Goal: Ask a question

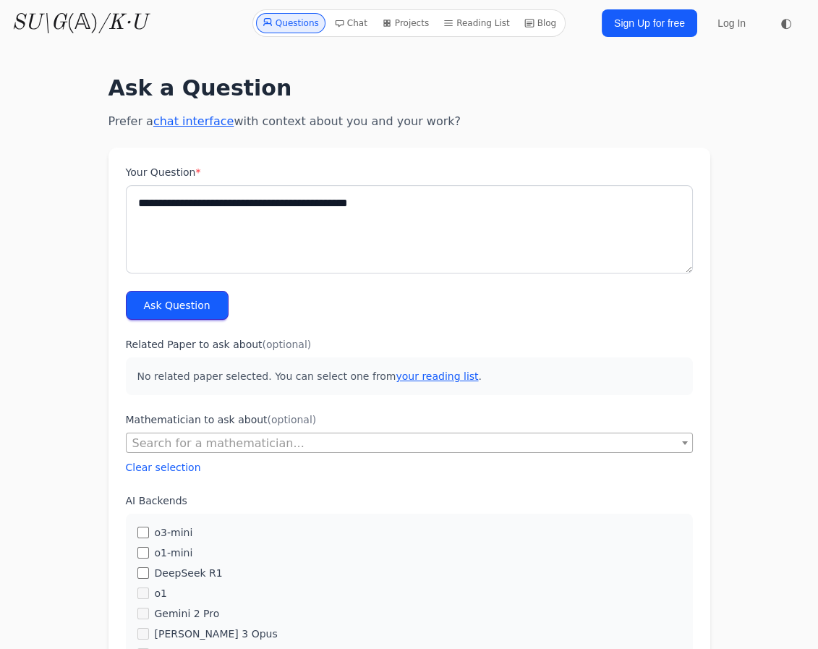
type textarea "**********"
click at [169, 310] on button "Ask Question" at bounding box center [177, 305] width 103 height 29
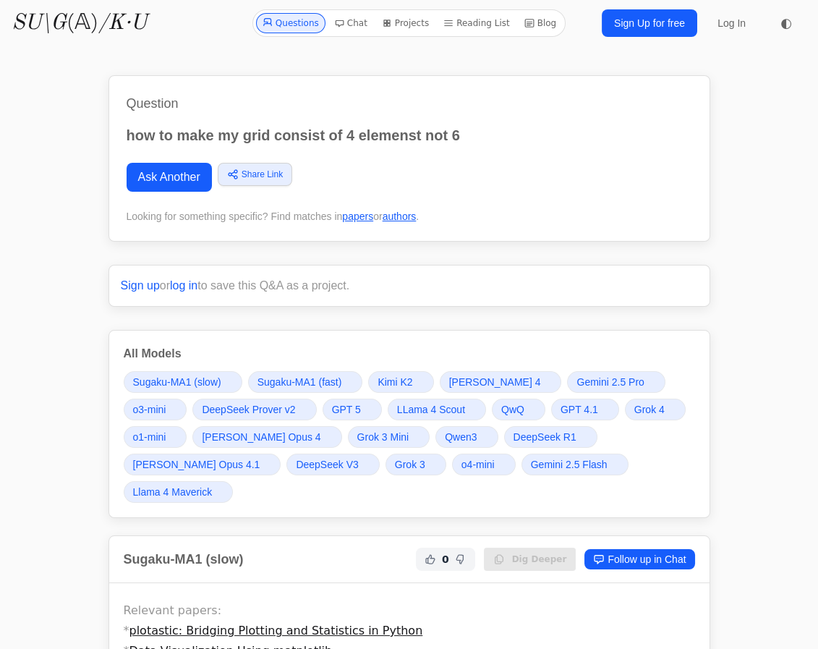
click at [514, 433] on span "DeepSeek R1" at bounding box center [545, 437] width 63 height 14
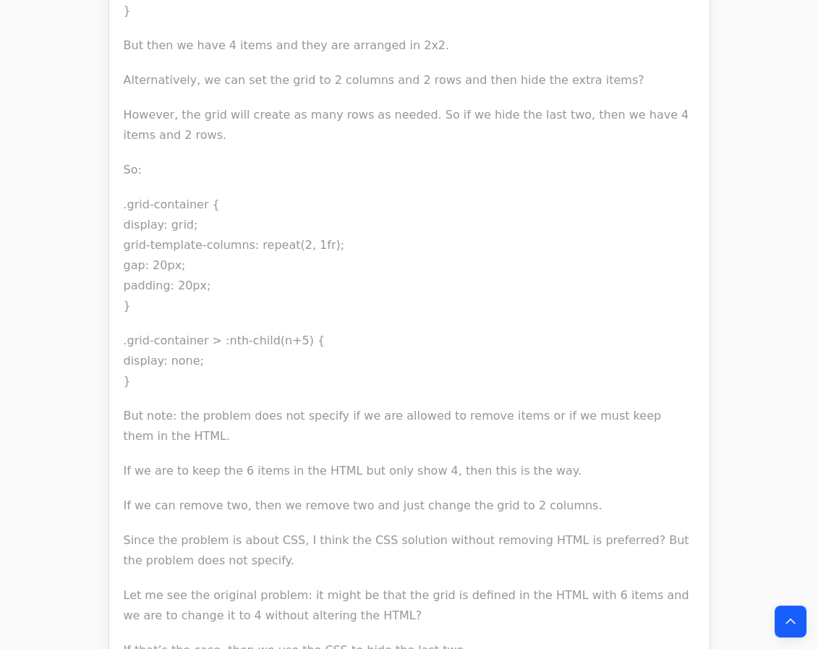
scroll to position [33272, 0]
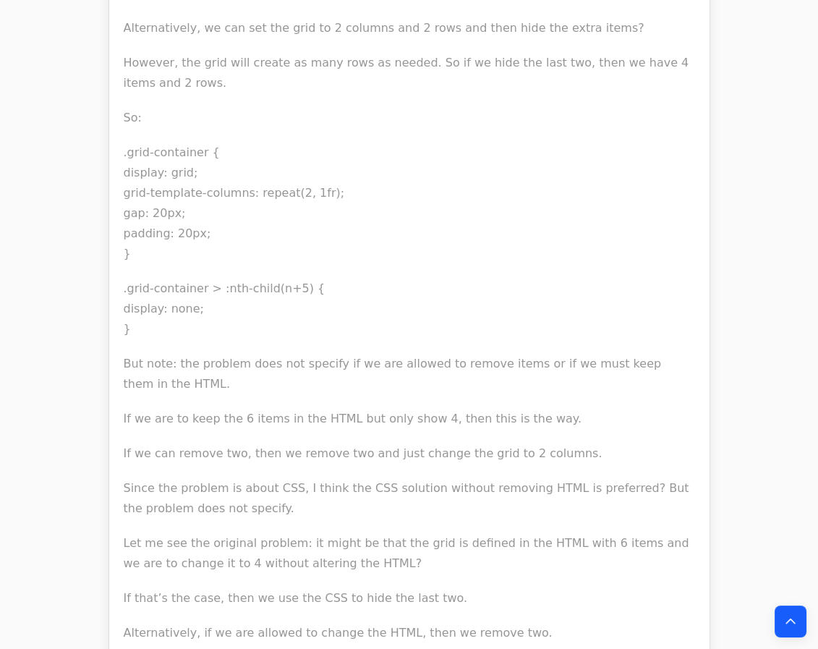
drag, startPoint x: 347, startPoint y: 284, endPoint x: 106, endPoint y: 269, distance: 242.1
copy code "grid-template-columns: repeat(2, 1fr); grid-template-rows: repeat(2, 1fr);"
